Goal: Information Seeking & Learning: Learn about a topic

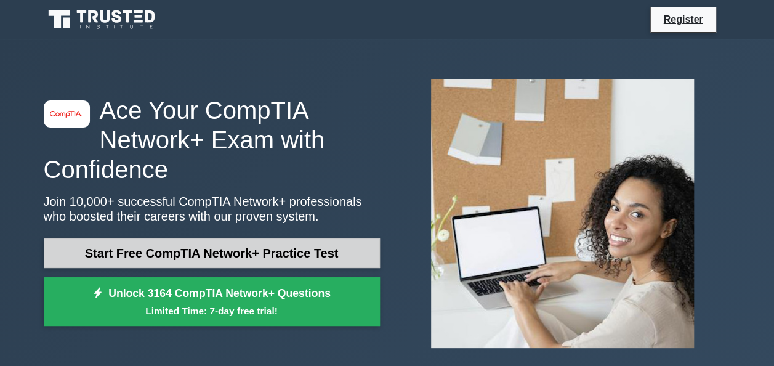
click at [271, 258] on link "Start Free CompTIA Network+ Practice Test" at bounding box center [212, 253] width 336 height 30
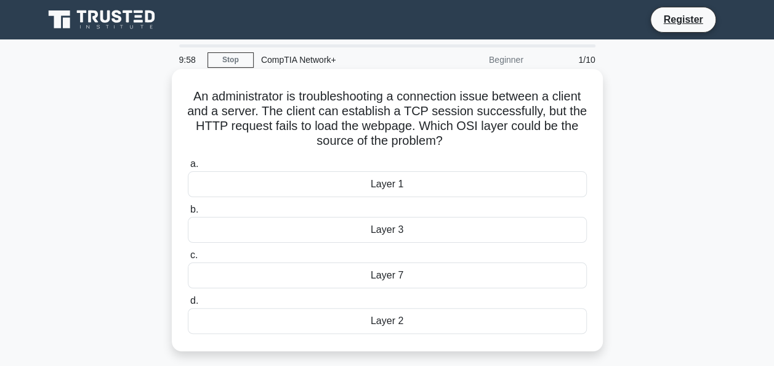
click at [311, 188] on div "Layer 1" at bounding box center [387, 184] width 399 height 26
click at [188, 168] on input "a. Layer 1" at bounding box center [188, 164] width 0 height 8
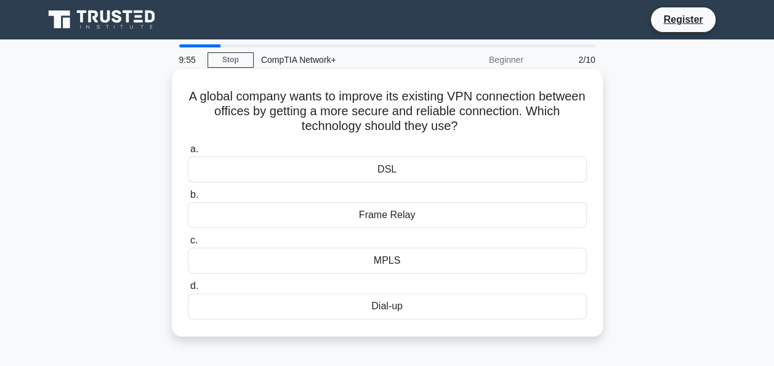
click at [331, 164] on div "DSL" at bounding box center [387, 169] width 399 height 26
click at [188, 153] on input "a. DSL" at bounding box center [188, 149] width 0 height 8
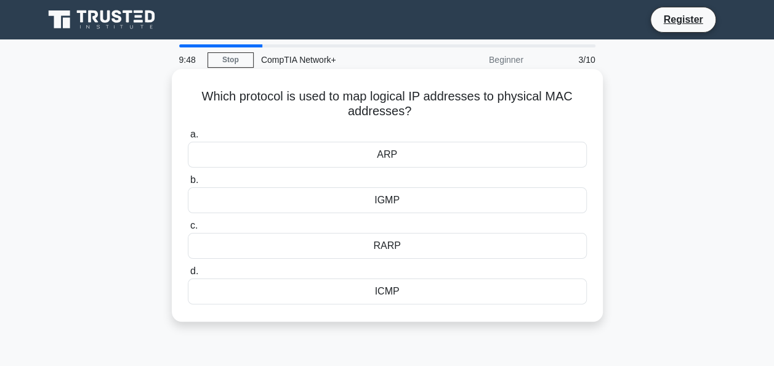
click at [342, 290] on div "ICMP" at bounding box center [387, 291] width 399 height 26
click at [188, 275] on input "d. ICMP" at bounding box center [188, 271] width 0 height 8
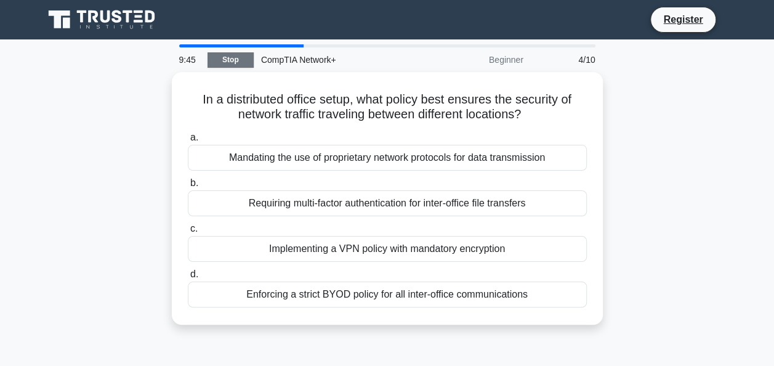
click at [234, 58] on link "Stop" at bounding box center [230, 59] width 46 height 15
